Goal: Task Accomplishment & Management: Complete application form

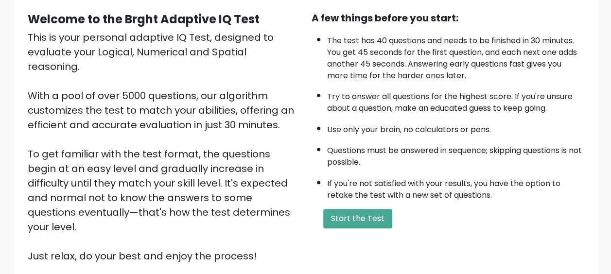
scroll to position [90, 0]
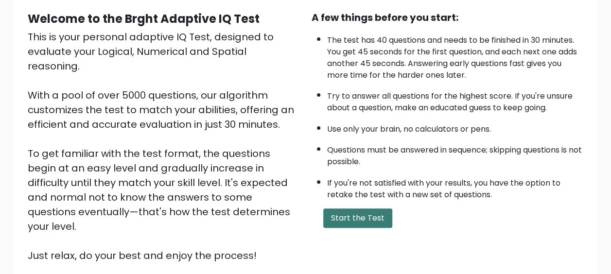
click at [355, 214] on button "Start the Test" at bounding box center [357, 218] width 69 height 19
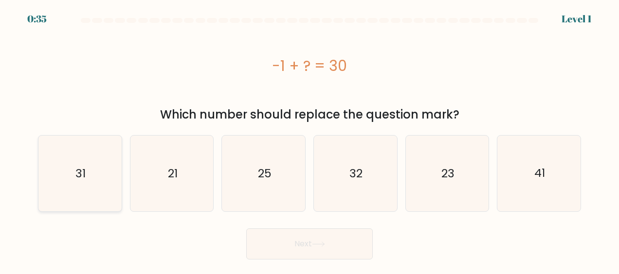
click at [70, 190] on icon "31" at bounding box center [80, 174] width 76 height 76
click at [309, 140] on input "a. 31" at bounding box center [309, 138] width 0 height 2
radio input "true"
click at [307, 246] on button "Next" at bounding box center [309, 244] width 126 height 31
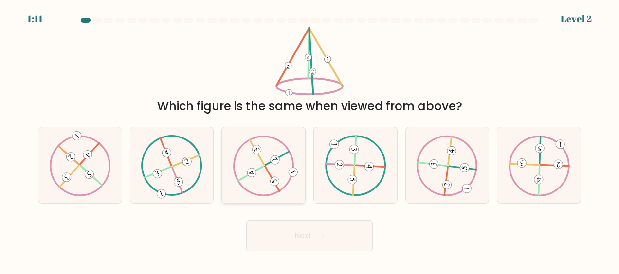
click at [281, 156] on 522 at bounding box center [277, 159] width 23 height 14
click at [309, 140] on input "c." at bounding box center [309, 138] width 0 height 2
radio input "true"
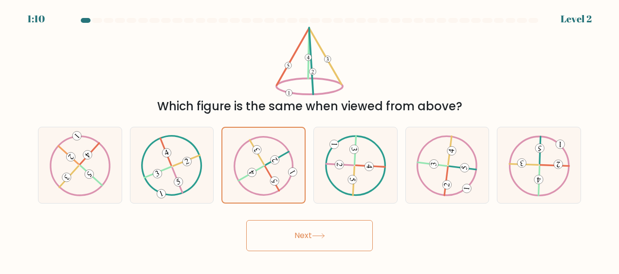
click at [313, 240] on button "Next" at bounding box center [309, 235] width 126 height 31
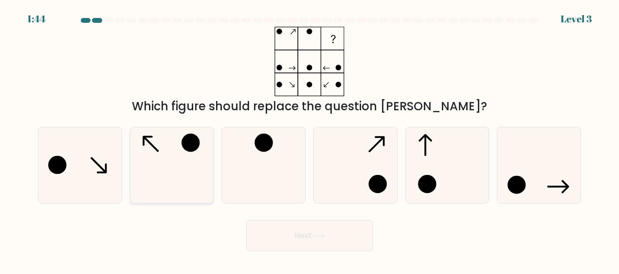
click at [194, 142] on circle at bounding box center [190, 143] width 17 height 17
click at [309, 140] on input "b." at bounding box center [309, 138] width 0 height 2
radio input "true"
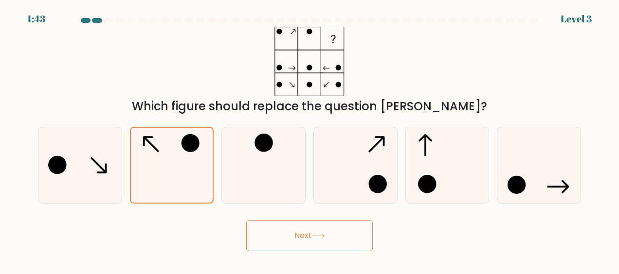
click at [329, 242] on button "Next" at bounding box center [309, 235] width 126 height 31
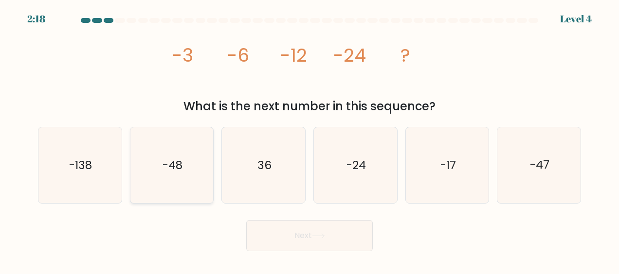
click at [195, 185] on icon "-48" at bounding box center [172, 165] width 76 height 76
click at [309, 140] on input "b. -48" at bounding box center [309, 138] width 0 height 2
radio input "true"
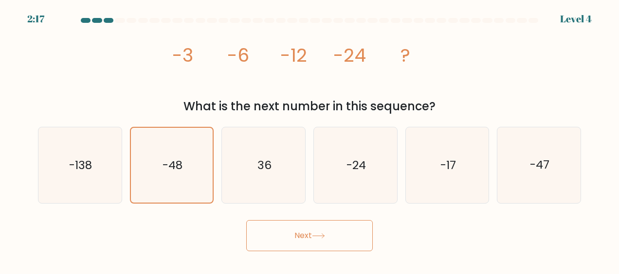
click at [331, 232] on button "Next" at bounding box center [309, 235] width 126 height 31
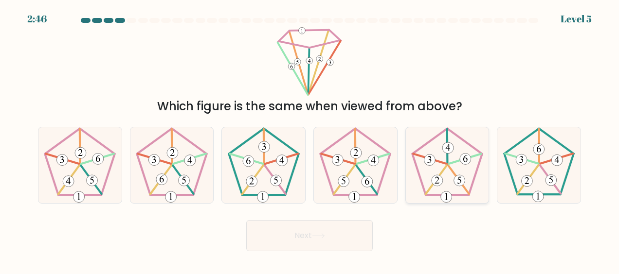
click at [475, 183] on icon at bounding box center [447, 165] width 76 height 76
click at [310, 140] on input "e." at bounding box center [309, 138] width 0 height 2
radio input "true"
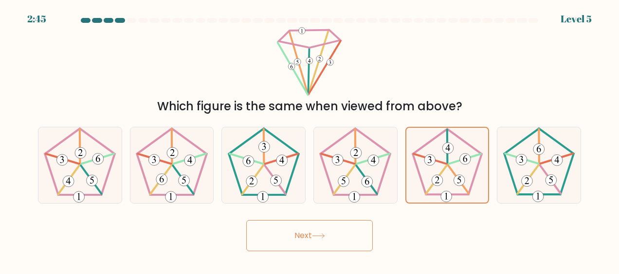
click at [331, 243] on button "Next" at bounding box center [309, 235] width 126 height 31
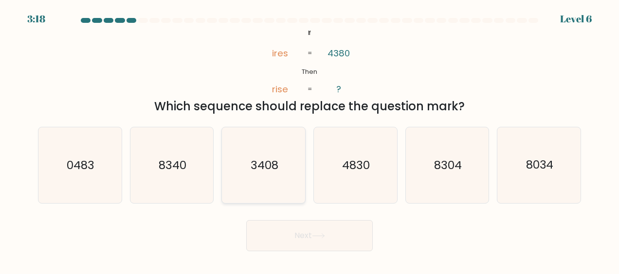
click at [288, 174] on icon "3408" at bounding box center [264, 165] width 76 height 76
click at [309, 140] on input "c. 3408" at bounding box center [309, 138] width 0 height 2
radio input "true"
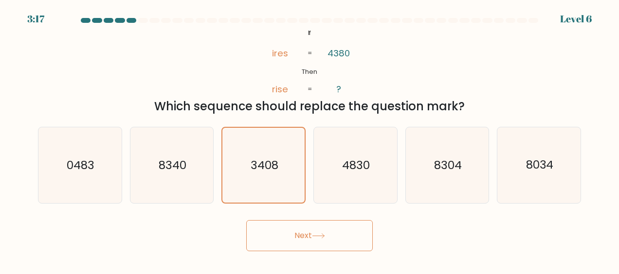
click at [306, 236] on button "Next" at bounding box center [309, 235] width 126 height 31
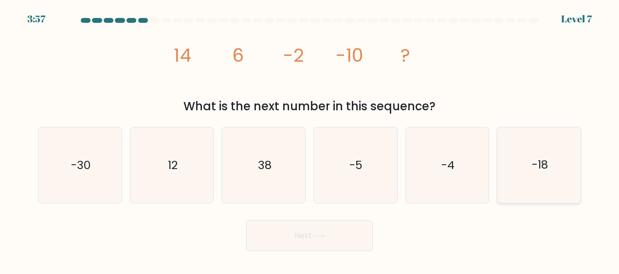
click at [559, 130] on icon "-18" at bounding box center [539, 165] width 76 height 76
click at [310, 137] on input "f. -18" at bounding box center [309, 138] width 0 height 2
radio input "true"
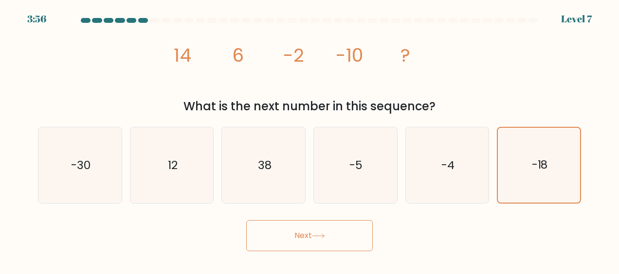
click at [284, 240] on button "Next" at bounding box center [309, 235] width 126 height 31
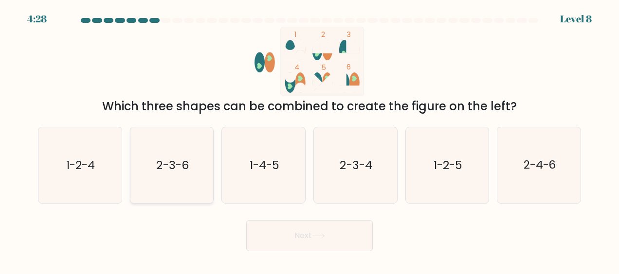
click at [135, 170] on icon "2-3-6" at bounding box center [172, 165] width 76 height 76
click at [309, 140] on input "b. 2-3-6" at bounding box center [309, 138] width 0 height 2
radio input "true"
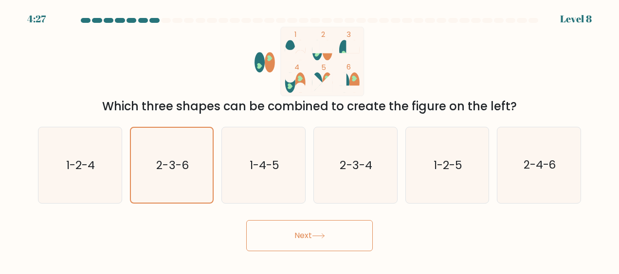
click at [328, 232] on button "Next" at bounding box center [309, 235] width 126 height 31
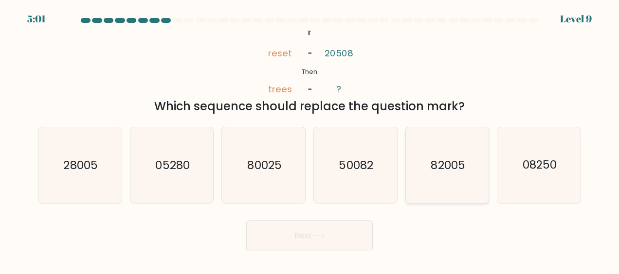
click at [428, 176] on icon "82005" at bounding box center [447, 165] width 76 height 76
click at [310, 140] on input "e. 82005" at bounding box center [309, 138] width 0 height 2
radio input "true"
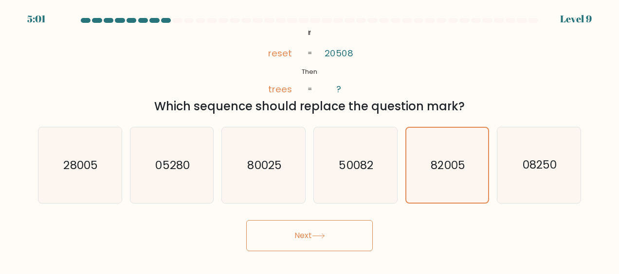
click at [330, 235] on button "Next" at bounding box center [309, 235] width 126 height 31
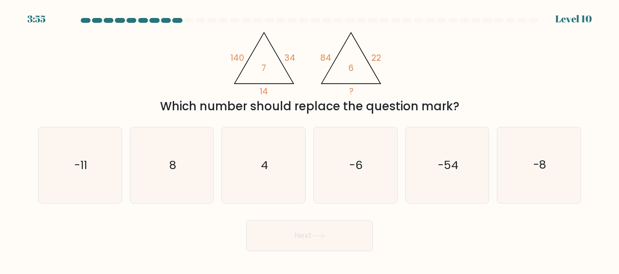
click at [150, 119] on form at bounding box center [309, 134] width 619 height 233
click at [168, 147] on icon "8" at bounding box center [172, 165] width 76 height 76
click at [309, 140] on input "b. 8" at bounding box center [309, 138] width 0 height 2
radio input "true"
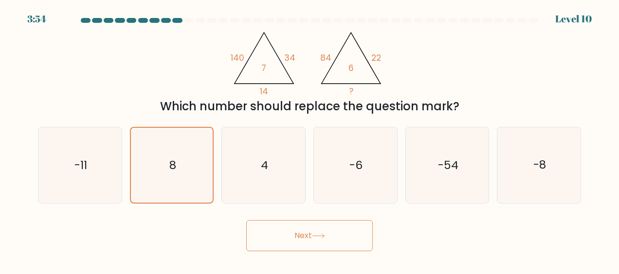
click at [310, 236] on button "Next" at bounding box center [309, 235] width 126 height 31
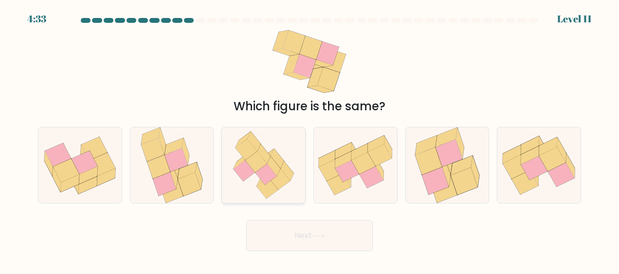
click at [280, 177] on icon at bounding box center [278, 179] width 21 height 21
click at [309, 140] on input "c." at bounding box center [309, 138] width 0 height 2
radio input "true"
click at [320, 246] on button "Next" at bounding box center [309, 235] width 126 height 31
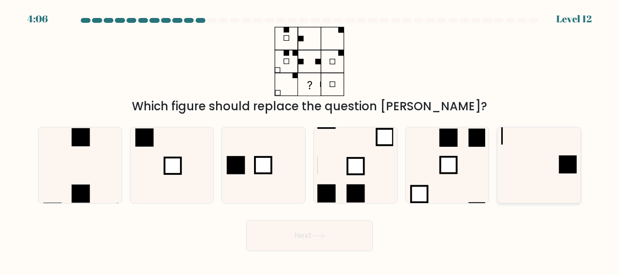
click at [550, 175] on icon at bounding box center [539, 165] width 76 height 76
click at [310, 140] on input "f." at bounding box center [309, 138] width 0 height 2
radio input "true"
click at [317, 248] on button "Next" at bounding box center [309, 235] width 126 height 31
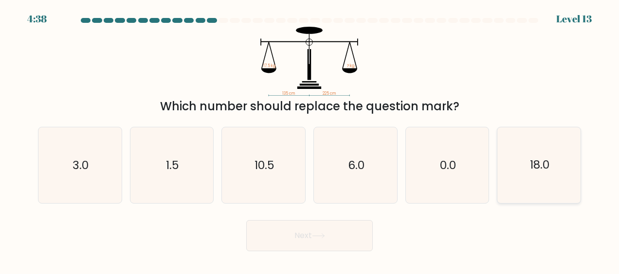
click at [549, 172] on text "18.0" at bounding box center [539, 166] width 19 height 16
click at [310, 140] on input "f. 18.0" at bounding box center [309, 138] width 0 height 2
radio input "true"
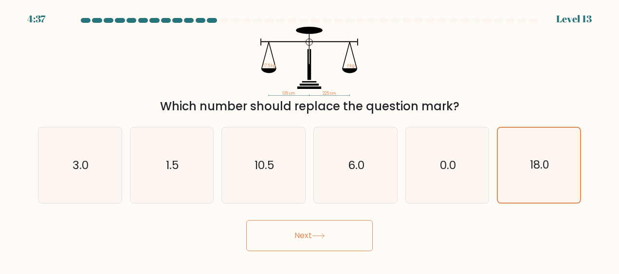
click at [321, 242] on button "Next" at bounding box center [309, 235] width 126 height 31
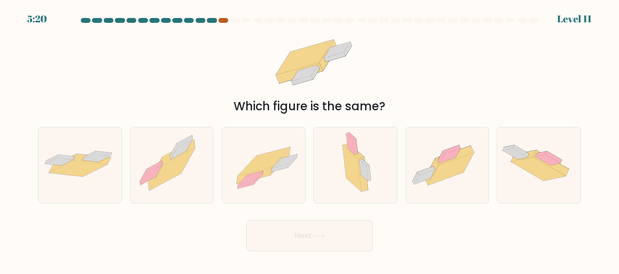
click at [224, 18] on div at bounding box center [223, 20] width 10 height 5
click at [82, 171] on icon at bounding box center [78, 169] width 58 height 16
click at [309, 140] on input "a." at bounding box center [309, 138] width 0 height 2
radio input "true"
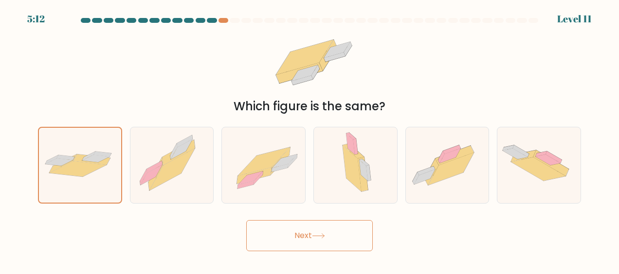
click at [306, 237] on button "Next" at bounding box center [309, 235] width 126 height 31
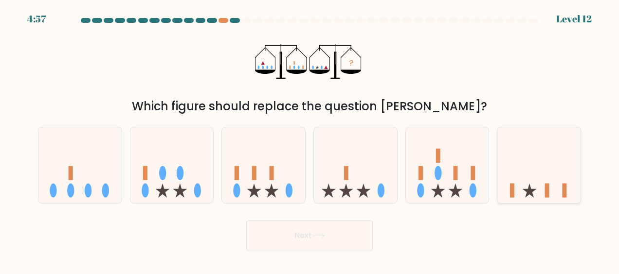
click at [506, 174] on icon at bounding box center [538, 165] width 83 height 69
click at [310, 140] on input "f." at bounding box center [309, 138] width 0 height 2
radio input "true"
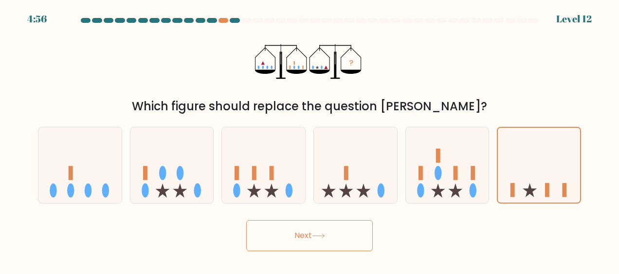
click at [333, 231] on button "Next" at bounding box center [309, 235] width 126 height 31
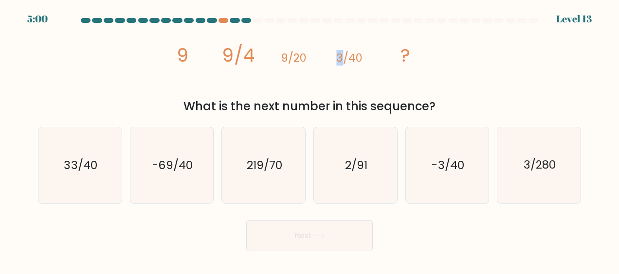
click at [343, 58] on tspan "3/40" at bounding box center [349, 58] width 26 height 16
click at [549, 172] on text "3/280" at bounding box center [539, 166] width 32 height 16
click at [310, 140] on input "f. 3/280" at bounding box center [309, 138] width 0 height 2
radio input "true"
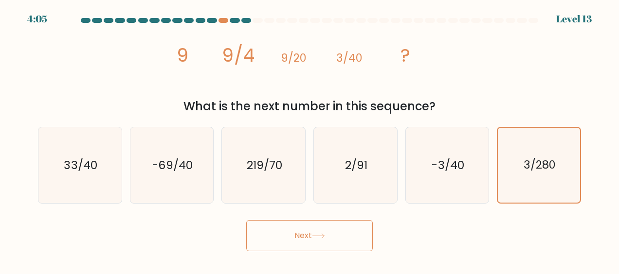
click at [311, 237] on button "Next" at bounding box center [309, 235] width 126 height 31
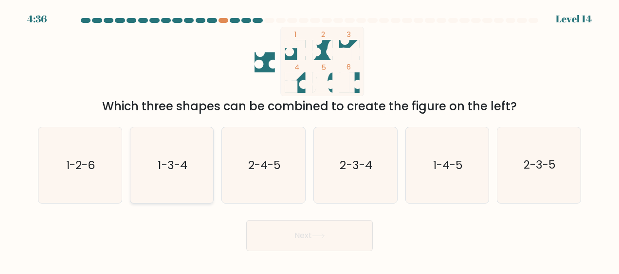
click at [171, 181] on icon "1-3-4" at bounding box center [172, 165] width 76 height 76
click at [309, 140] on input "b. 1-3-4" at bounding box center [309, 138] width 0 height 2
radio input "true"
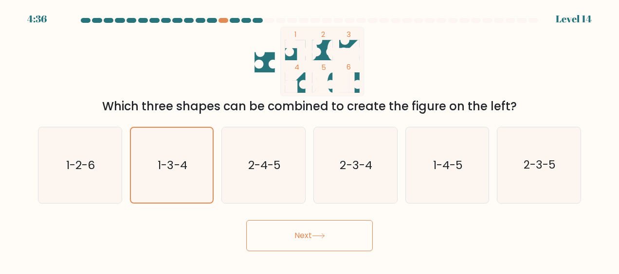
click at [296, 239] on button "Next" at bounding box center [309, 235] width 126 height 31
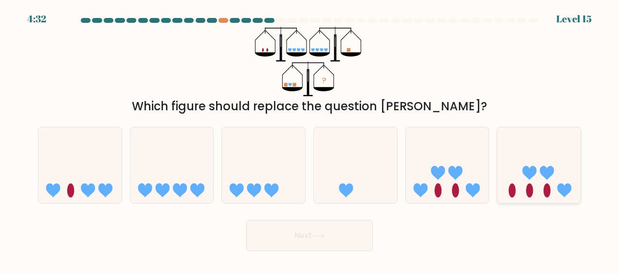
click at [558, 185] on icon at bounding box center [564, 190] width 14 height 14
click at [310, 140] on input "f." at bounding box center [309, 138] width 0 height 2
radio input "true"
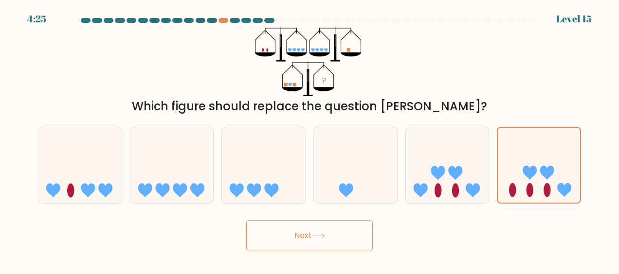
click at [330, 234] on button "Next" at bounding box center [309, 235] width 126 height 31
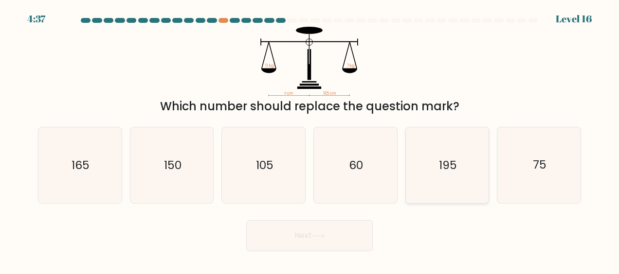
click at [453, 153] on icon "195" at bounding box center [447, 165] width 76 height 76
click at [310, 140] on input "e. 195" at bounding box center [309, 138] width 0 height 2
radio input "true"
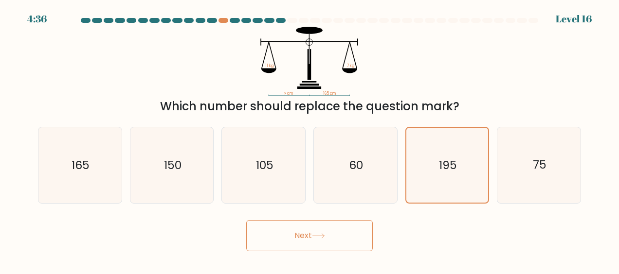
click at [331, 233] on button "Next" at bounding box center [309, 235] width 126 height 31
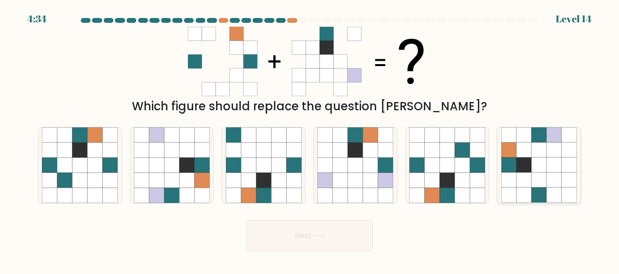
click at [544, 157] on icon at bounding box center [538, 150] width 15 height 15
click at [310, 140] on input "f." at bounding box center [309, 138] width 0 height 2
radio input "true"
click at [293, 230] on button "Next" at bounding box center [309, 235] width 126 height 31
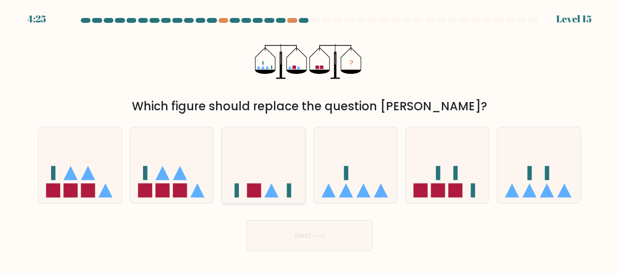
click at [240, 199] on icon at bounding box center [263, 165] width 83 height 69
click at [309, 140] on input "c." at bounding box center [309, 138] width 0 height 2
radio input "true"
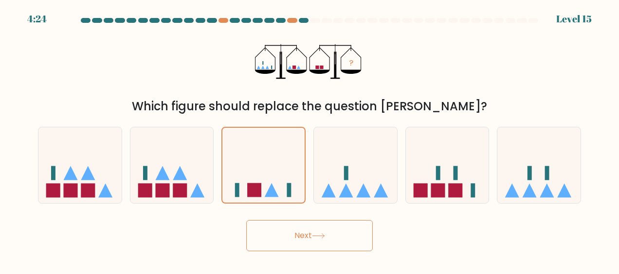
click at [296, 243] on button "Next" at bounding box center [309, 235] width 126 height 31
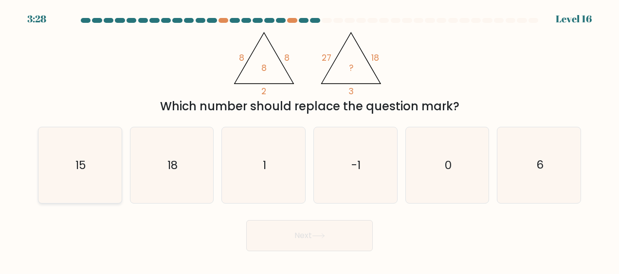
click at [80, 160] on text "15" at bounding box center [80, 166] width 11 height 16
click at [309, 140] on input "a. 15" at bounding box center [309, 138] width 0 height 2
radio input "true"
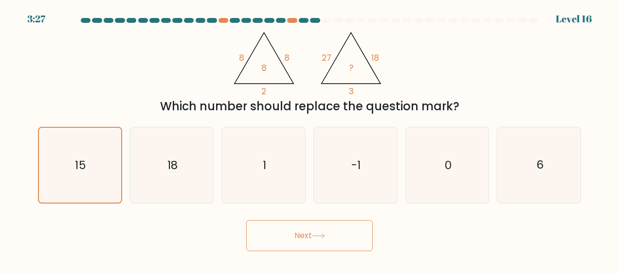
click at [296, 242] on button "Next" at bounding box center [309, 235] width 126 height 31
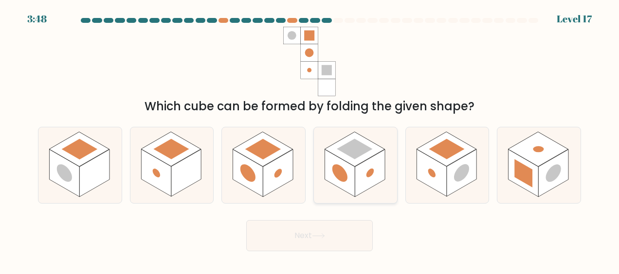
click at [363, 173] on rect at bounding box center [370, 173] width 30 height 47
click at [310, 140] on input "d." at bounding box center [309, 138] width 0 height 2
radio input "true"
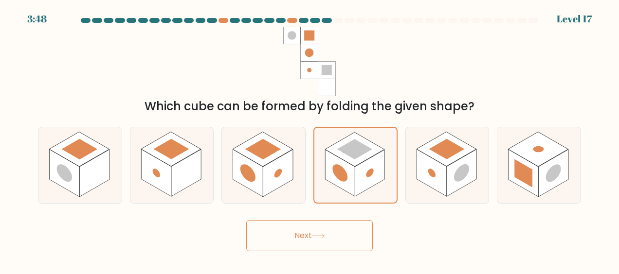
click at [306, 237] on button "Next" at bounding box center [309, 235] width 126 height 31
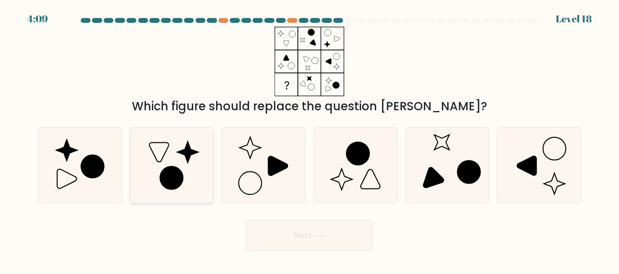
click at [172, 157] on icon at bounding box center [172, 165] width 76 height 76
click at [309, 140] on input "b." at bounding box center [309, 138] width 0 height 2
radio input "true"
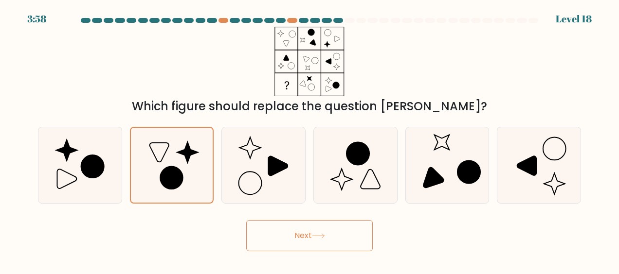
click at [269, 236] on button "Next" at bounding box center [309, 235] width 126 height 31
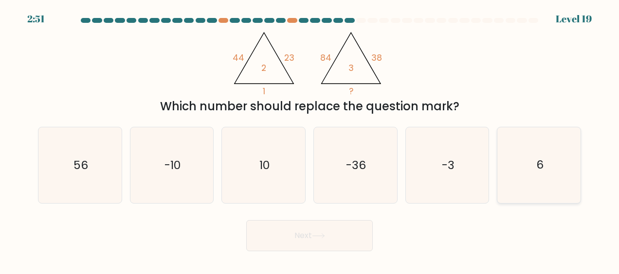
click at [522, 153] on icon "6" at bounding box center [539, 165] width 76 height 76
click at [310, 140] on input "f. 6" at bounding box center [309, 138] width 0 height 2
radio input "true"
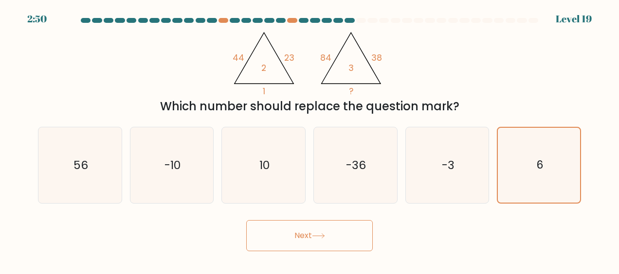
click at [336, 242] on button "Next" at bounding box center [309, 235] width 126 height 31
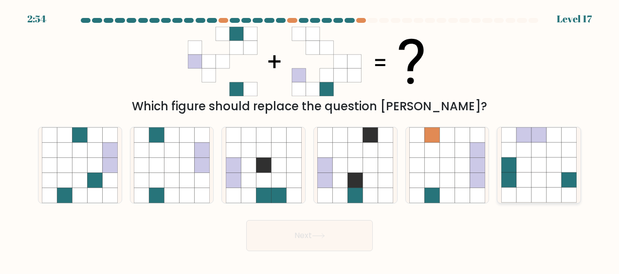
click at [540, 149] on icon at bounding box center [538, 150] width 15 height 15
click at [310, 140] on input "f." at bounding box center [309, 138] width 0 height 2
radio input "true"
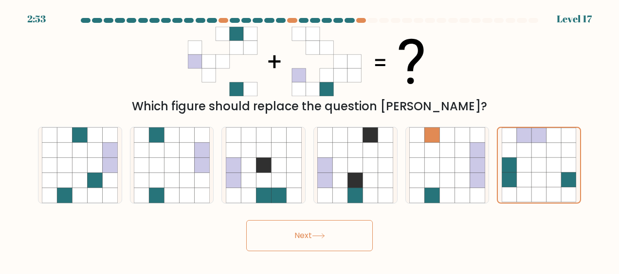
click at [314, 234] on button "Next" at bounding box center [309, 235] width 126 height 31
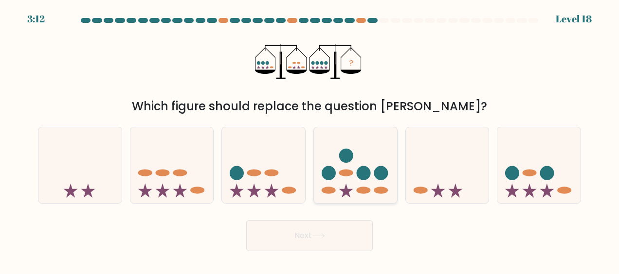
click at [361, 160] on icon at bounding box center [355, 165] width 83 height 69
click at [310, 140] on input "d." at bounding box center [309, 138] width 0 height 2
radio input "true"
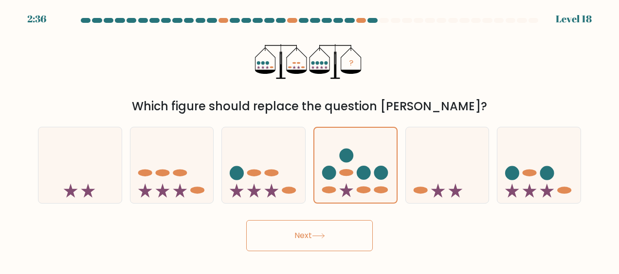
click at [304, 228] on button "Next" at bounding box center [309, 235] width 126 height 31
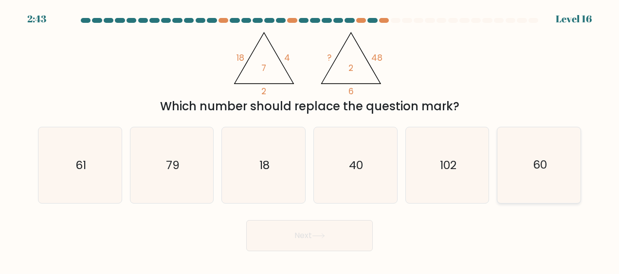
click at [534, 182] on icon "60" at bounding box center [539, 165] width 76 height 76
click at [310, 140] on input "f. 60" at bounding box center [309, 138] width 0 height 2
radio input "true"
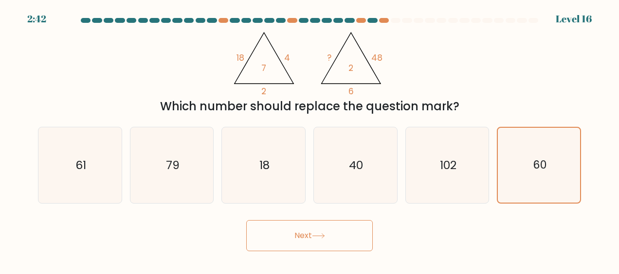
click at [339, 222] on button "Next" at bounding box center [309, 235] width 126 height 31
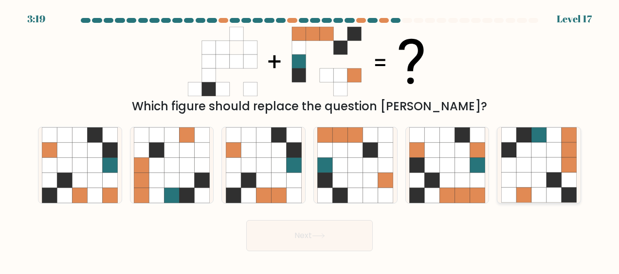
click at [555, 165] on icon at bounding box center [553, 165] width 15 height 15
click at [310, 140] on input "f." at bounding box center [309, 138] width 0 height 2
radio input "true"
click at [344, 267] on body "3:17 Level 17" at bounding box center [309, 137] width 619 height 274
click at [344, 248] on button "Next" at bounding box center [309, 235] width 126 height 31
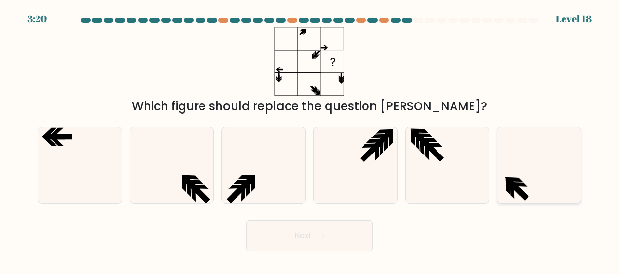
click at [543, 189] on icon at bounding box center [539, 165] width 76 height 76
click at [310, 140] on input "f." at bounding box center [309, 138] width 0 height 2
radio input "true"
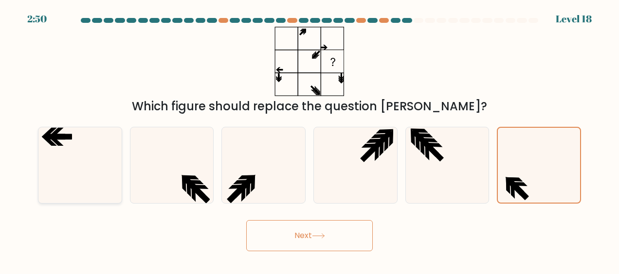
click at [81, 165] on icon at bounding box center [80, 165] width 76 height 76
click at [309, 140] on input "a." at bounding box center [309, 138] width 0 height 2
radio input "true"
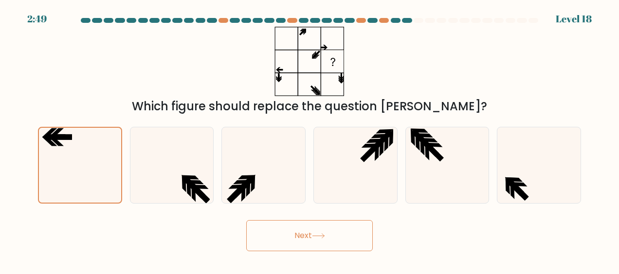
click at [304, 241] on button "Next" at bounding box center [309, 235] width 126 height 31
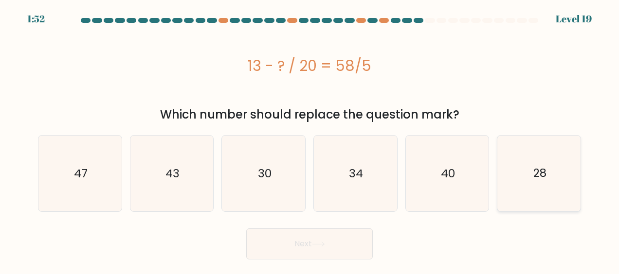
click at [522, 166] on icon "28" at bounding box center [539, 174] width 76 height 76
click at [310, 140] on input "f. 28" at bounding box center [309, 138] width 0 height 2
radio input "true"
click at [341, 239] on button "Next" at bounding box center [309, 244] width 126 height 31
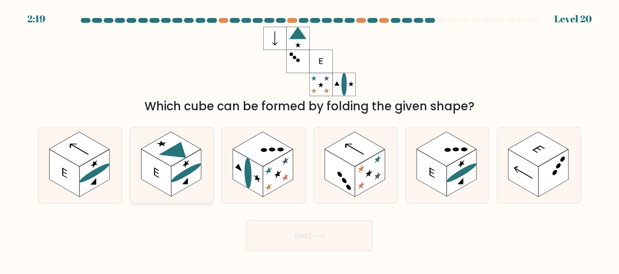
click at [177, 162] on rect at bounding box center [171, 149] width 60 height 35
click at [309, 140] on input "b." at bounding box center [309, 138] width 0 height 2
radio input "true"
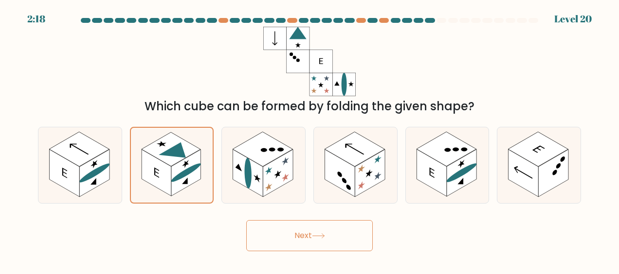
click at [278, 229] on button "Next" at bounding box center [309, 235] width 126 height 31
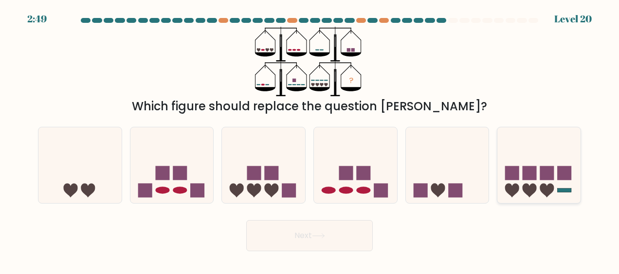
click at [524, 167] on rect at bounding box center [529, 173] width 14 height 14
click at [310, 140] on input "f." at bounding box center [309, 138] width 0 height 2
radio input "true"
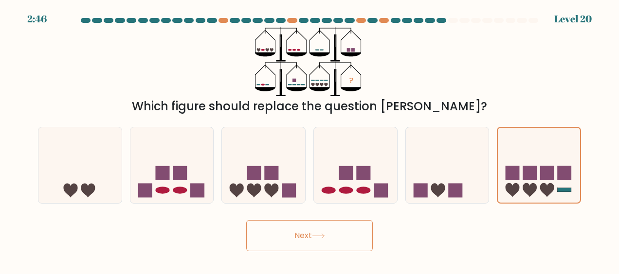
click at [334, 227] on button "Next" at bounding box center [309, 235] width 126 height 31
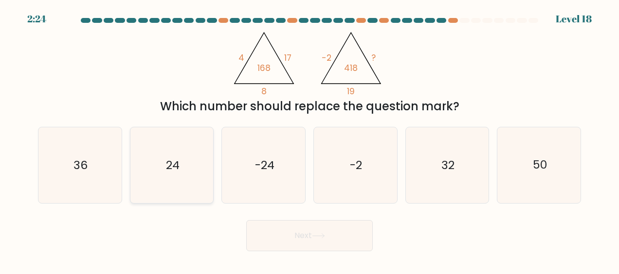
click at [189, 176] on icon "24" at bounding box center [172, 165] width 76 height 76
click at [309, 140] on input "b. 24" at bounding box center [309, 138] width 0 height 2
radio input "true"
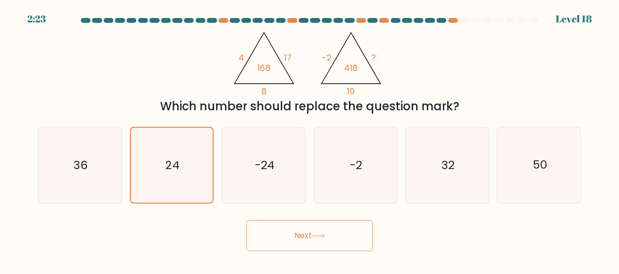
click at [293, 224] on button "Next" at bounding box center [309, 235] width 126 height 31
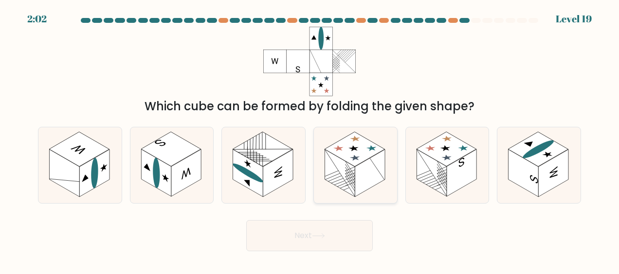
click at [358, 169] on rect at bounding box center [370, 173] width 30 height 47
click at [310, 140] on input "d." at bounding box center [309, 138] width 0 height 2
radio input "true"
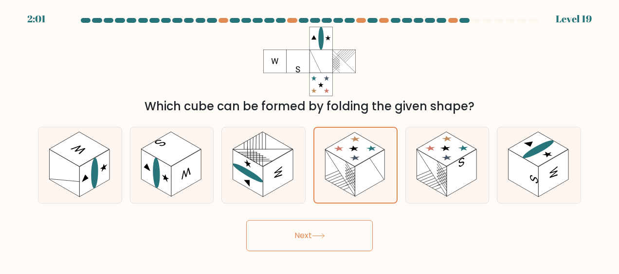
click at [335, 228] on button "Next" at bounding box center [309, 235] width 126 height 31
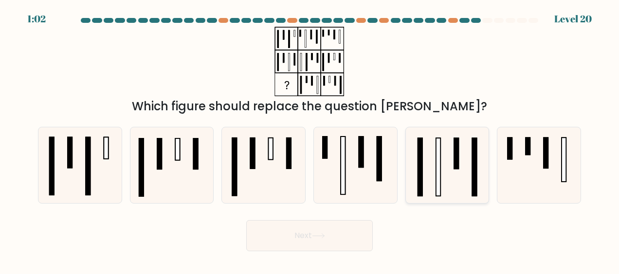
click at [449, 160] on icon at bounding box center [447, 165] width 76 height 76
click at [310, 140] on input "e." at bounding box center [309, 138] width 0 height 2
radio input "true"
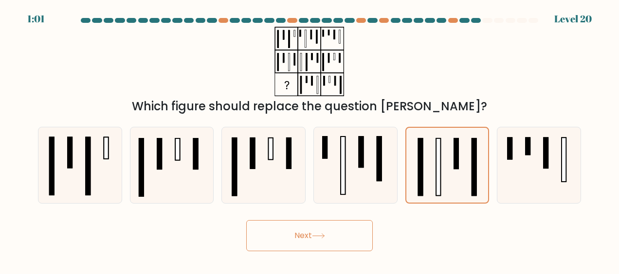
click at [303, 234] on button "Next" at bounding box center [309, 235] width 126 height 31
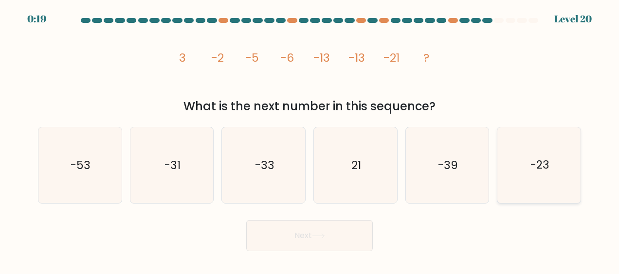
click at [539, 159] on text "-23" at bounding box center [539, 166] width 19 height 16
click at [310, 140] on input "f. -23" at bounding box center [309, 138] width 0 height 2
radio input "true"
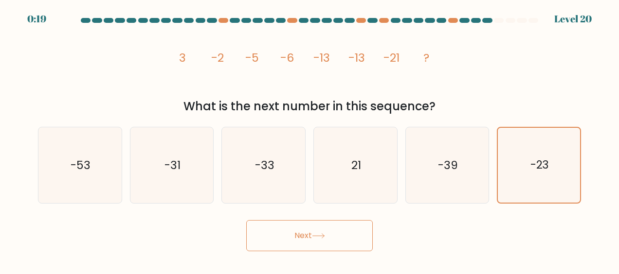
click at [349, 226] on button "Next" at bounding box center [309, 235] width 126 height 31
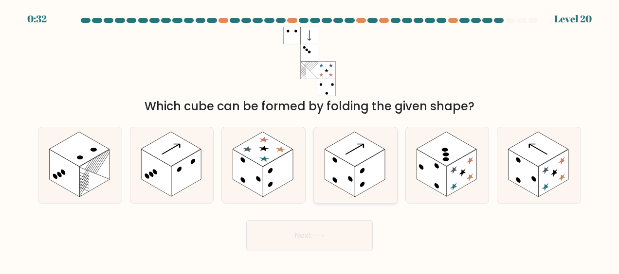
click at [362, 161] on rect at bounding box center [354, 149] width 60 height 35
click at [310, 140] on input "d." at bounding box center [309, 138] width 0 height 2
radio input "true"
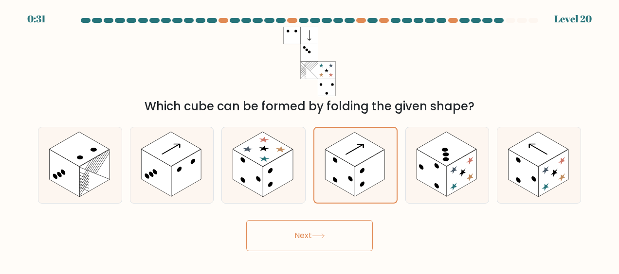
click at [329, 247] on button "Next" at bounding box center [309, 235] width 126 height 31
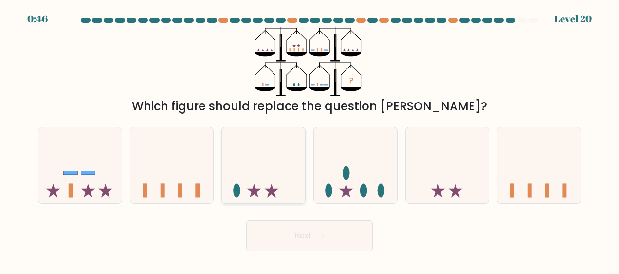
click at [275, 181] on icon at bounding box center [263, 165] width 83 height 69
click at [309, 140] on input "c." at bounding box center [309, 138] width 0 height 2
radio input "true"
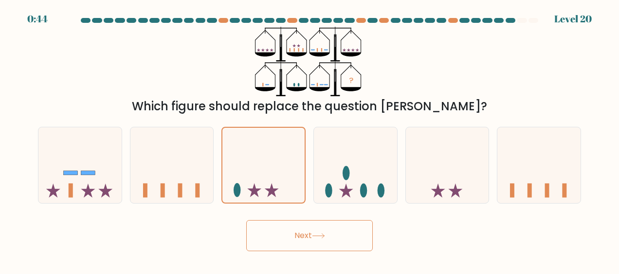
click at [347, 237] on button "Next" at bounding box center [309, 235] width 126 height 31
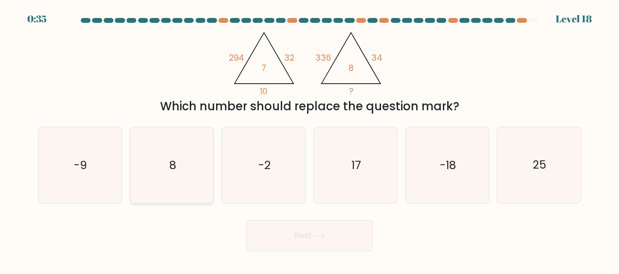
click at [185, 178] on icon "8" at bounding box center [172, 165] width 76 height 76
click at [309, 140] on input "b. 8" at bounding box center [309, 138] width 0 height 2
radio input "true"
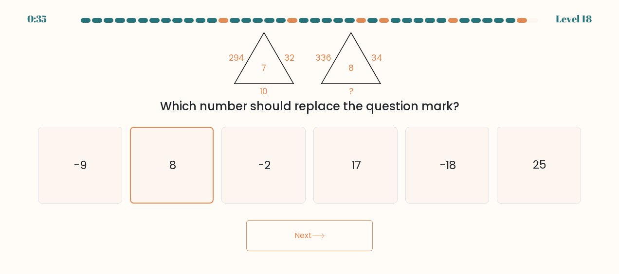
click at [293, 240] on button "Next" at bounding box center [309, 235] width 126 height 31
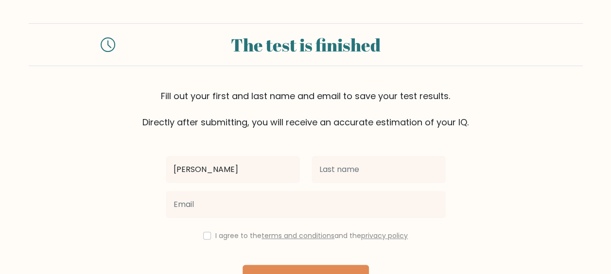
type input "[PERSON_NAME]"
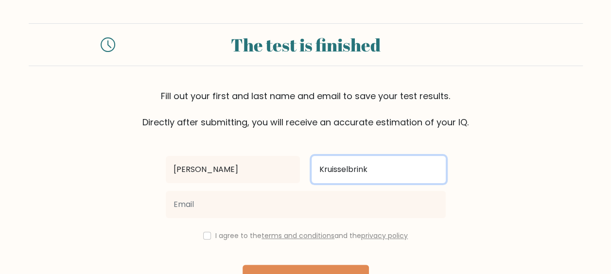
type input "Kruisselbrink"
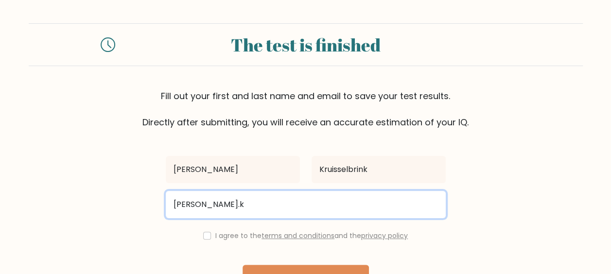
type input "[EMAIL_ADDRESS][DOMAIN_NAME]"
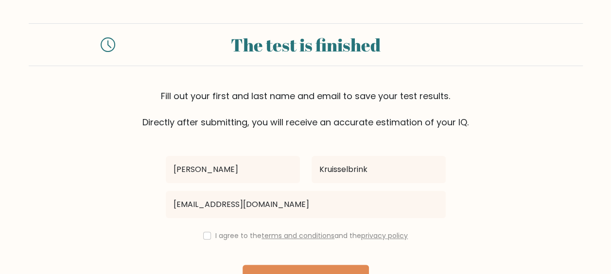
click at [207, 230] on div "I agree to the terms and conditions and the privacy policy" at bounding box center [306, 236] width 292 height 12
click at [203, 239] on input "checkbox" at bounding box center [207, 236] width 8 height 8
checkbox input "true"
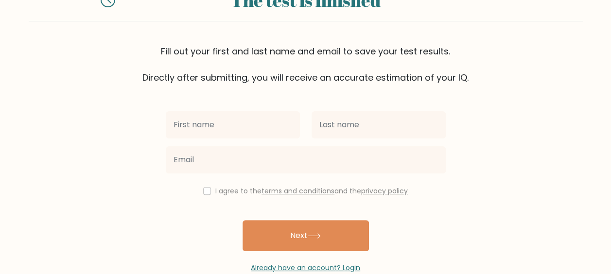
scroll to position [73, 0]
type input "[PERSON_NAME]"
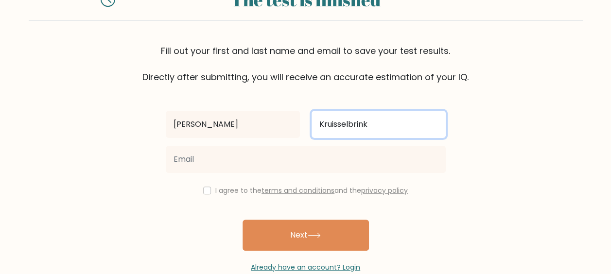
type input "Kruisselbrink"
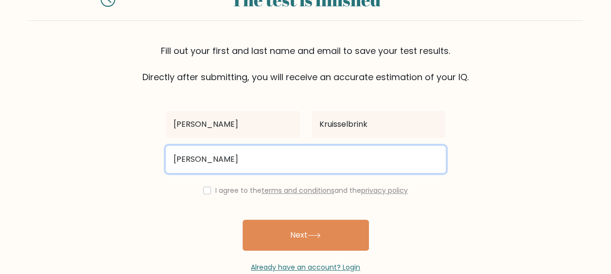
type input "liza.k.1997@gmail.com"
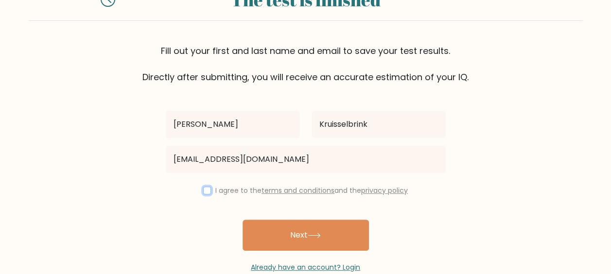
click at [206, 193] on input "checkbox" at bounding box center [207, 191] width 8 height 8
checkbox input "true"
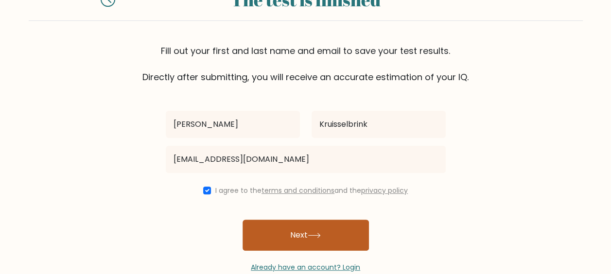
click at [293, 239] on button "Next" at bounding box center [306, 235] width 126 height 31
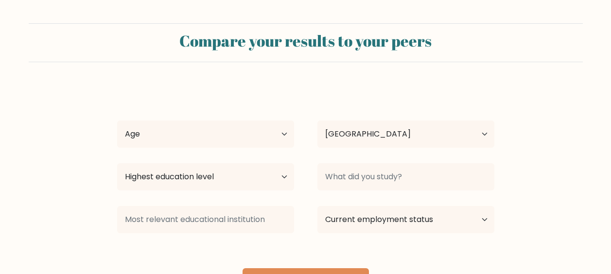
select select "NL"
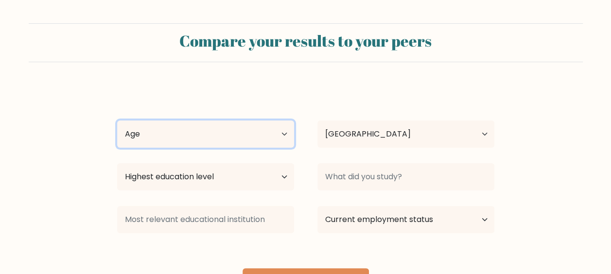
click at [196, 135] on select "Age Under 18 years old 18-24 years old 25-34 years old 35-44 years old 45-54 ye…" at bounding box center [205, 134] width 177 height 27
select select "25_34"
click at [117, 121] on select "Age Under 18 years old 18-24 years old 25-34 years old 35-44 years old 45-54 ye…" at bounding box center [205, 134] width 177 height 27
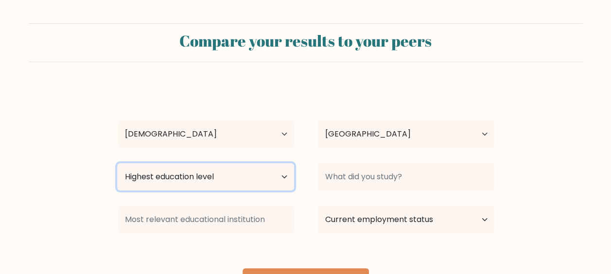
click at [262, 182] on select "Highest education level No schooling Primary Lower Secondary Upper Secondary Oc…" at bounding box center [205, 176] width 177 height 27
select select "masters_degree"
click at [117, 163] on select "Highest education level No schooling Primary Lower Secondary Upper Secondary Oc…" at bounding box center [205, 176] width 177 height 27
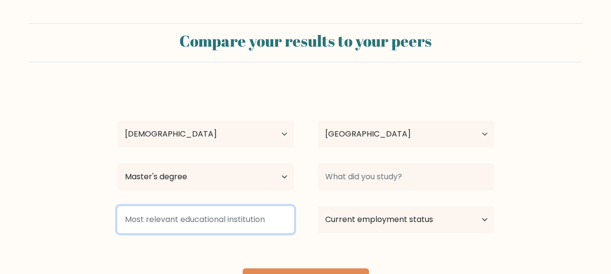
click at [232, 219] on input at bounding box center [205, 219] width 177 height 27
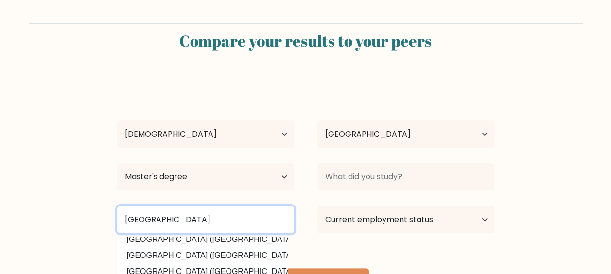
scroll to position [27, 0]
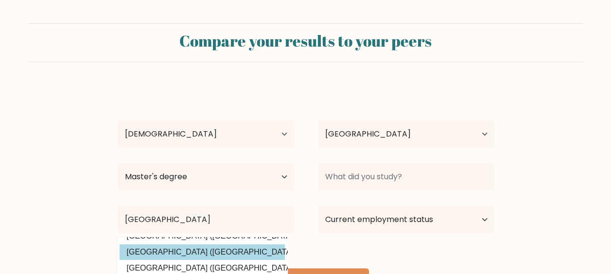
click at [233, 249] on option "Universiteit van Amsterdam (Netherlands)" at bounding box center [202, 253] width 165 height 16
type input "Universiteit van Amsterdam"
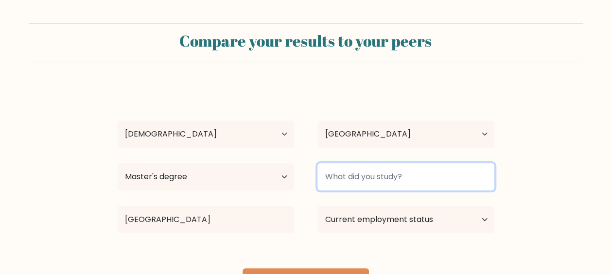
click at [429, 171] on input at bounding box center [406, 176] width 177 height 27
type input "Neur"
type input "N"
type input "Cognitieve en Neurobiologische Psychologie, Pedagogische Wetenschappen"
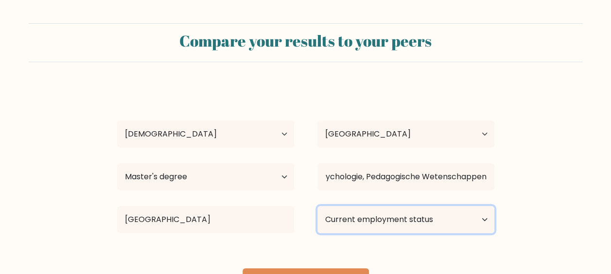
click at [428, 207] on select "Current employment status Employed Student Retired Other / prefer not to answer" at bounding box center [406, 219] width 177 height 27
select select "employed"
click at [318, 206] on select "Current employment status Employed Student Retired Other / prefer not to answer" at bounding box center [406, 219] width 177 height 27
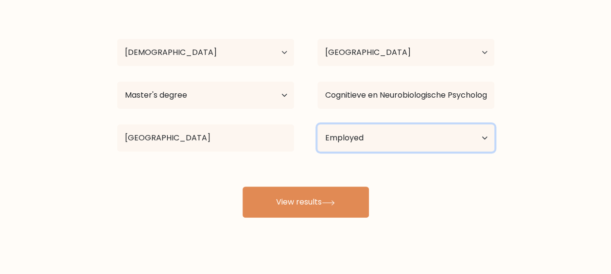
scroll to position [85, 0]
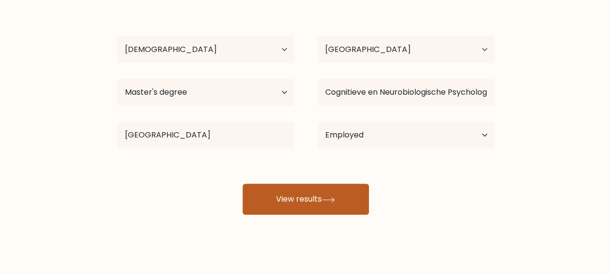
click at [326, 186] on button "View results" at bounding box center [306, 199] width 126 height 31
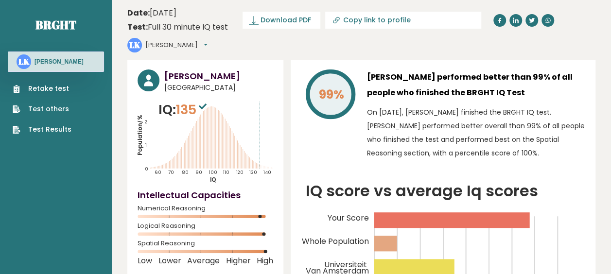
click at [207, 40] on button "[PERSON_NAME]" at bounding box center [176, 45] width 62 height 10
click at [299, 106] on p "On October 07, 2025, Liza Kruisselbrink finished the BRGHT IQ test. Liza perfor…" at bounding box center [476, 133] width 218 height 54
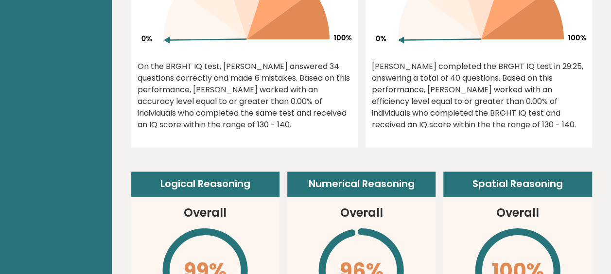
scroll to position [831, 0]
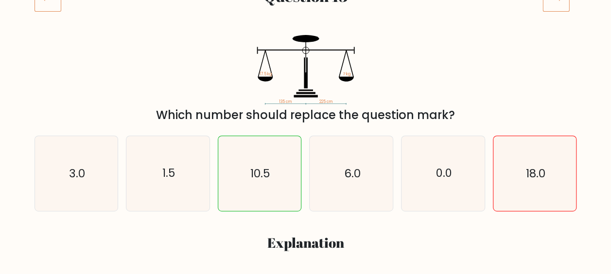
scroll to position [151, 0]
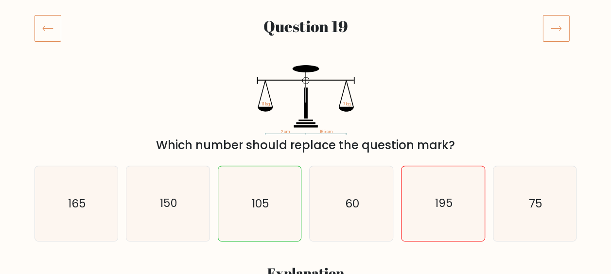
scroll to position [120, 0]
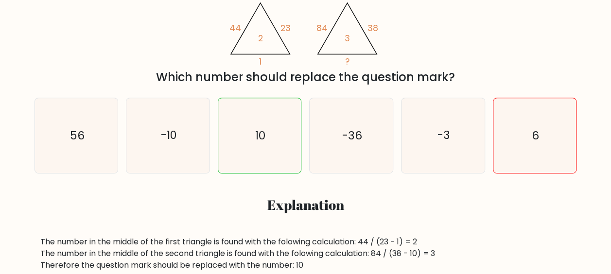
scroll to position [194, 0]
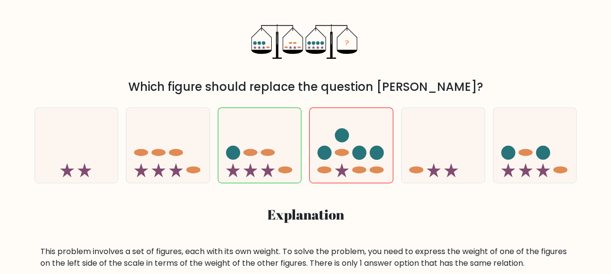
scroll to position [178, 0]
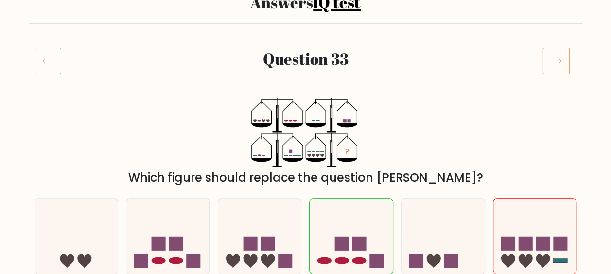
scroll to position [87, 0]
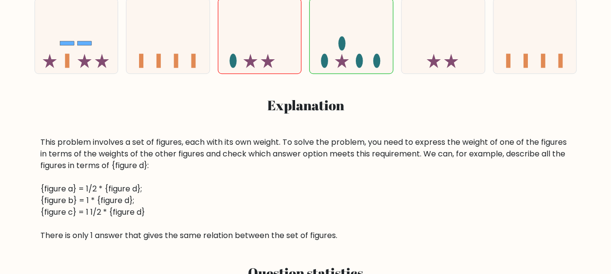
scroll to position [150, 0]
